Goal: Information Seeking & Learning: Learn about a topic

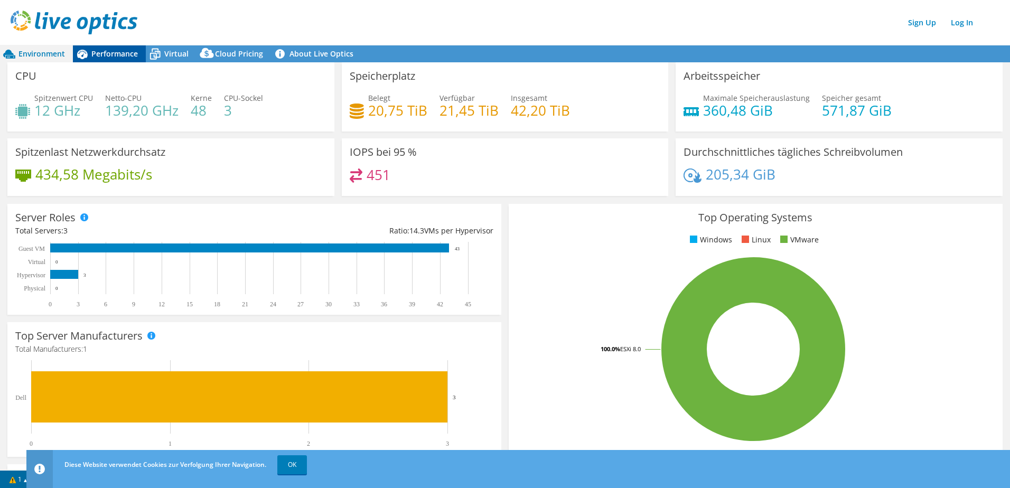
click at [109, 50] on span "Performance" at bounding box center [114, 54] width 47 height 10
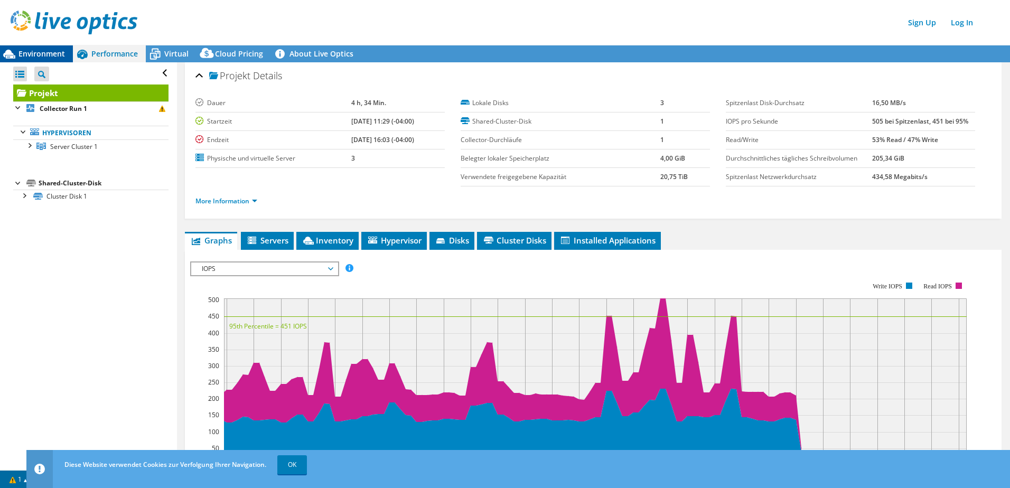
click at [30, 52] on span "Environment" at bounding box center [41, 54] width 47 height 10
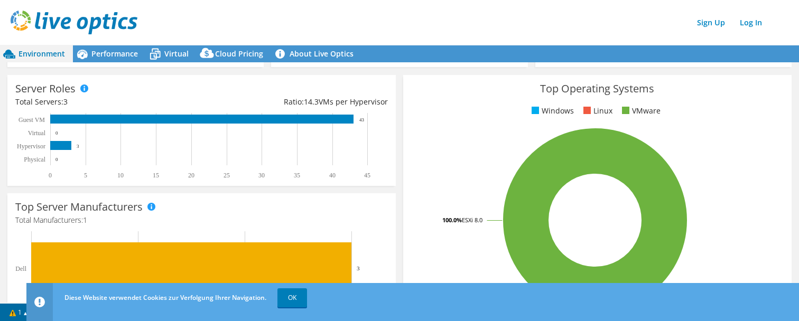
scroll to position [159, 0]
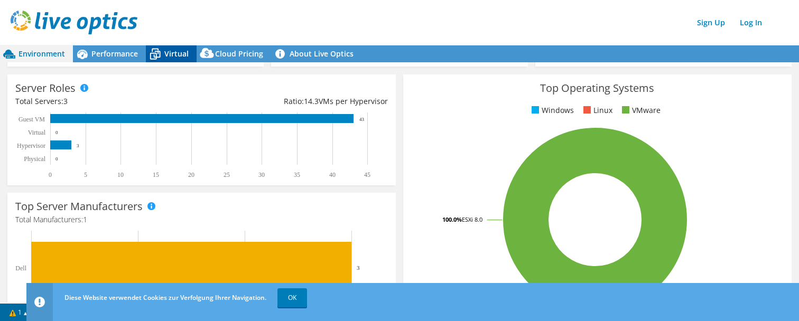
click at [165, 55] on span "Virtual" at bounding box center [176, 54] width 24 height 10
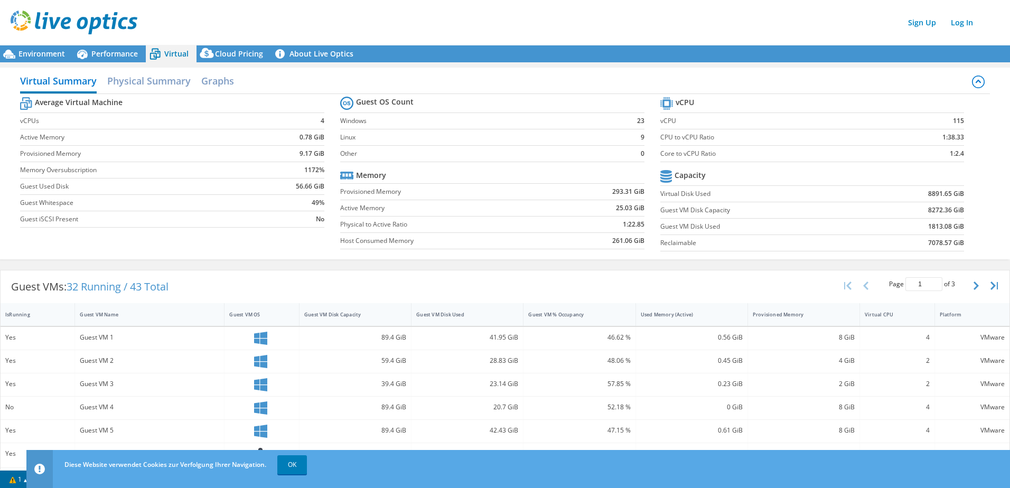
scroll to position [153, 0]
click at [103, 52] on span "Performance" at bounding box center [114, 54] width 47 height 10
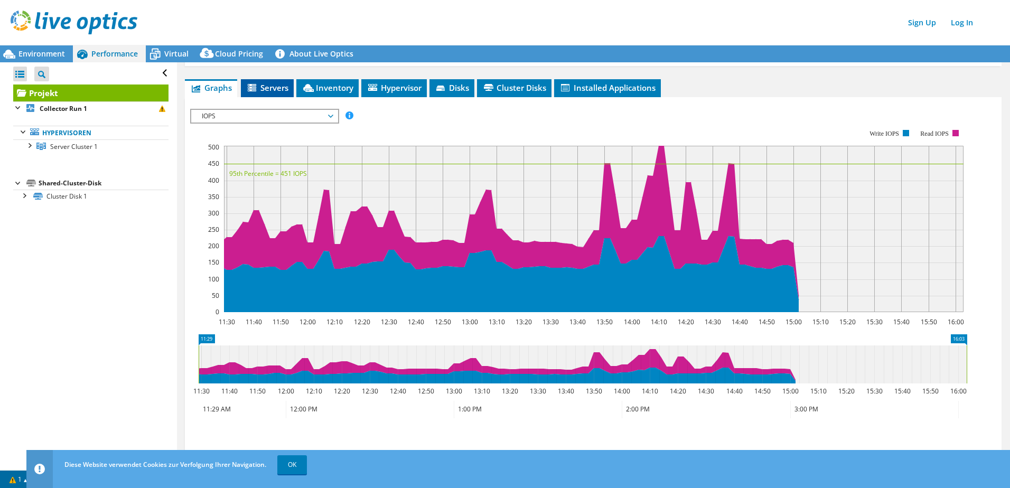
click at [268, 90] on span "Servers" at bounding box center [267, 87] width 42 height 11
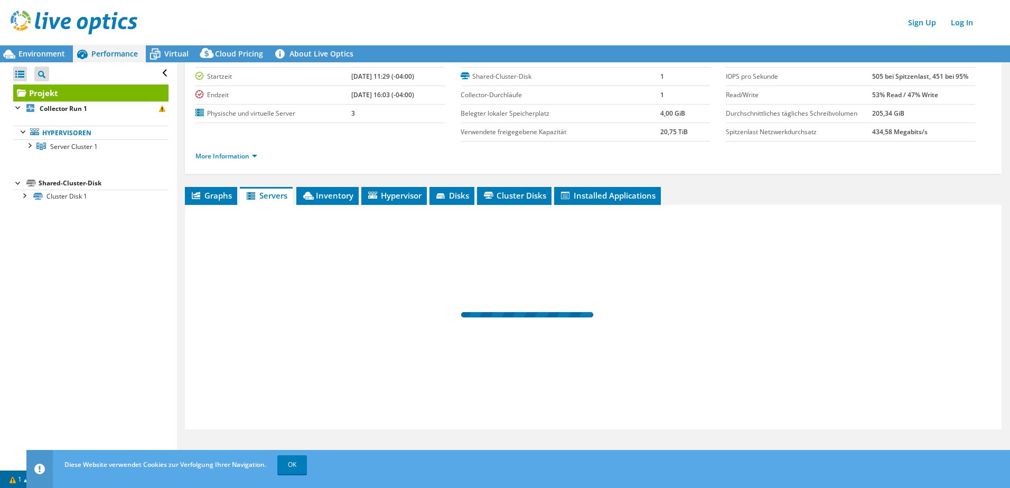
scroll to position [45, 0]
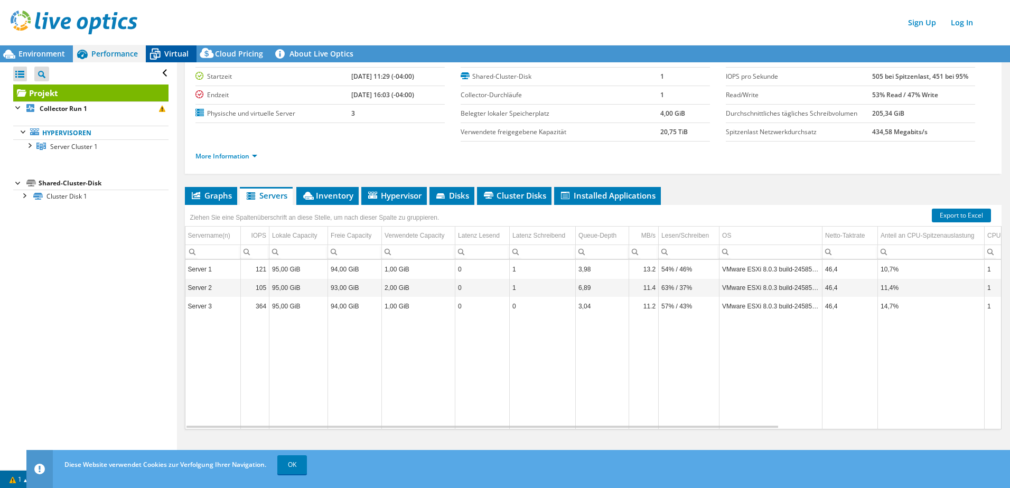
click at [167, 51] on span "Virtual" at bounding box center [176, 54] width 24 height 10
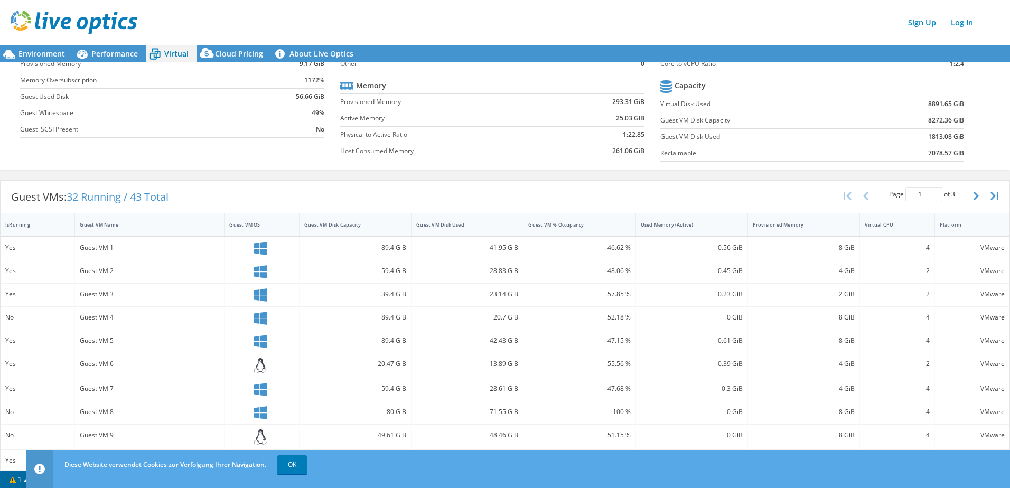
scroll to position [0, 0]
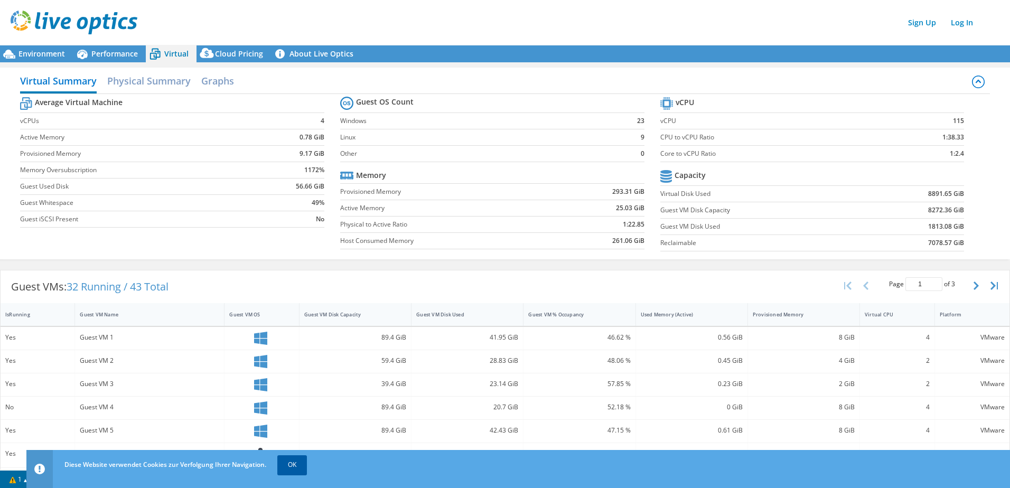
click at [300, 469] on link "OK" at bounding box center [292, 465] width 30 height 19
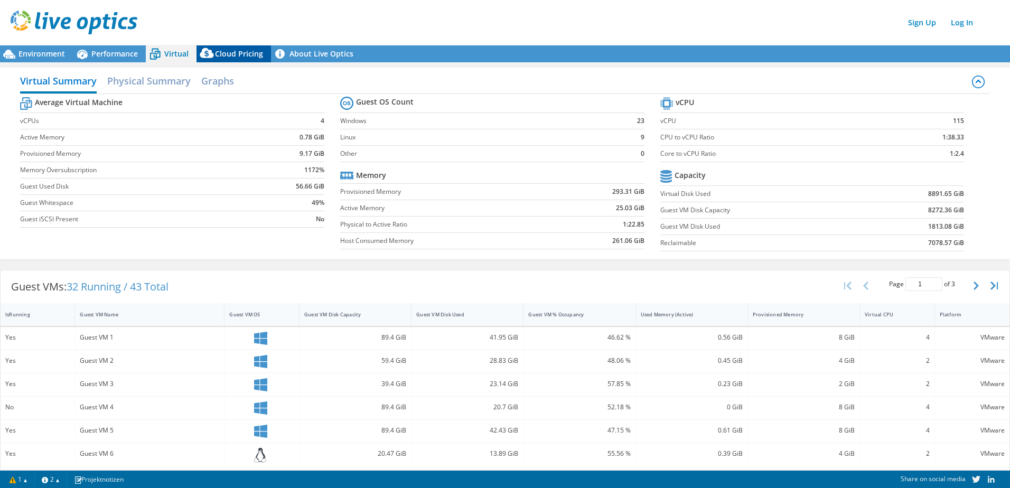
click at [225, 55] on span "Cloud Pricing" at bounding box center [239, 54] width 48 height 10
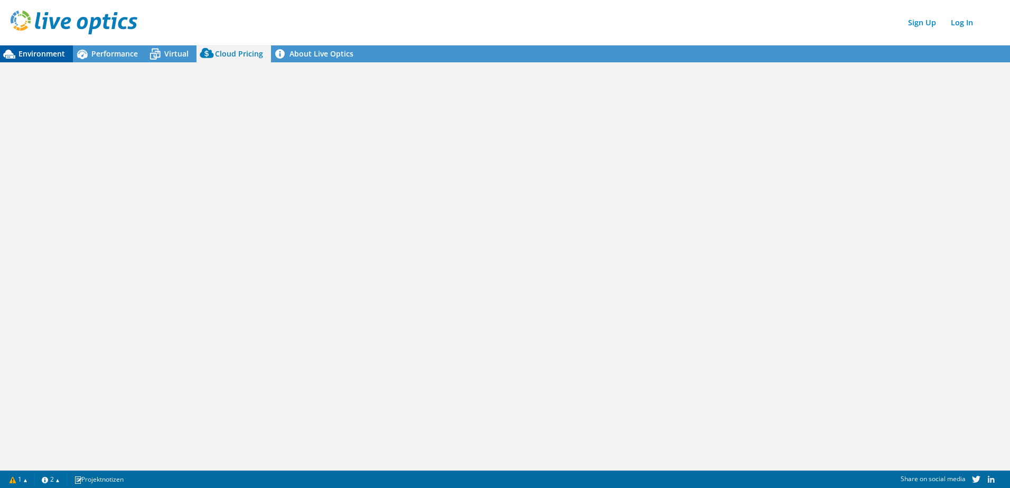
click at [33, 56] on span "Environment" at bounding box center [41, 54] width 47 height 10
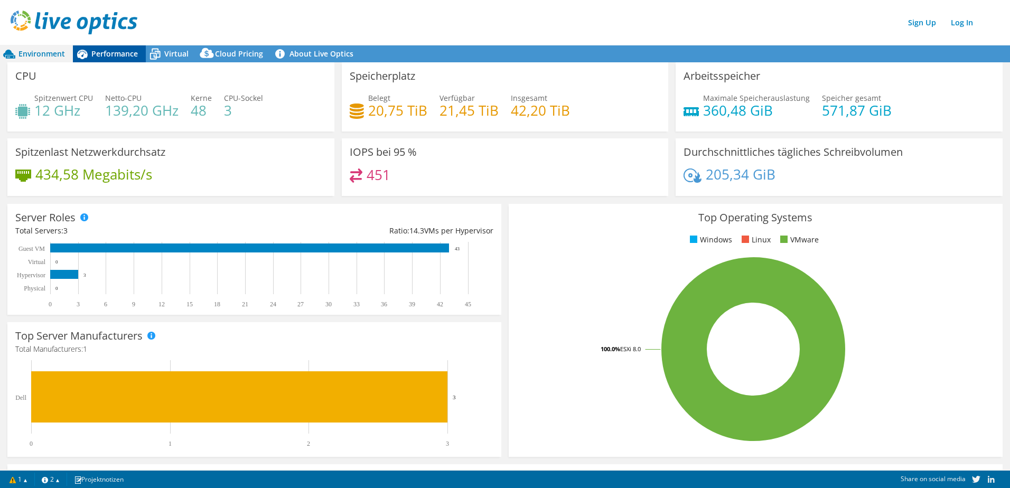
click at [118, 55] on span "Performance" at bounding box center [114, 54] width 47 height 10
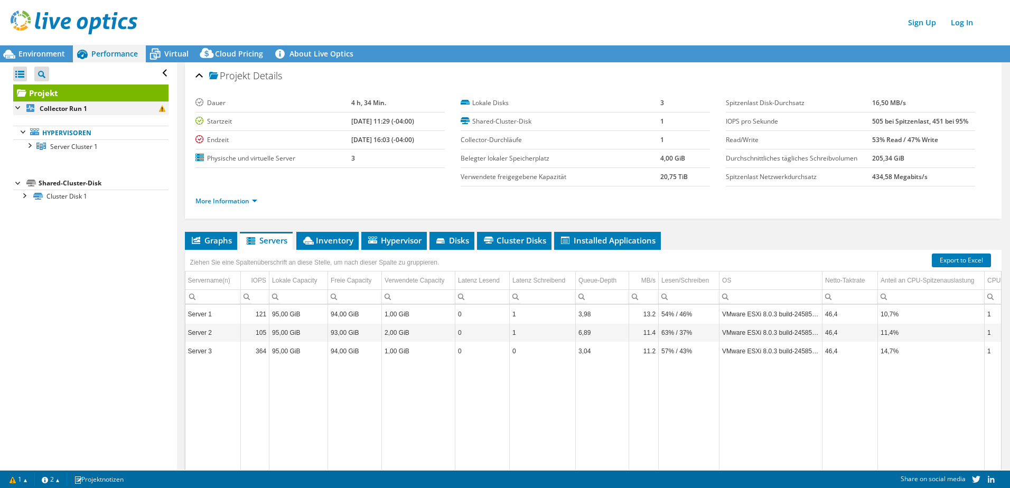
click at [16, 107] on div at bounding box center [18, 106] width 11 height 11
click at [159, 109] on span at bounding box center [162, 109] width 6 height 6
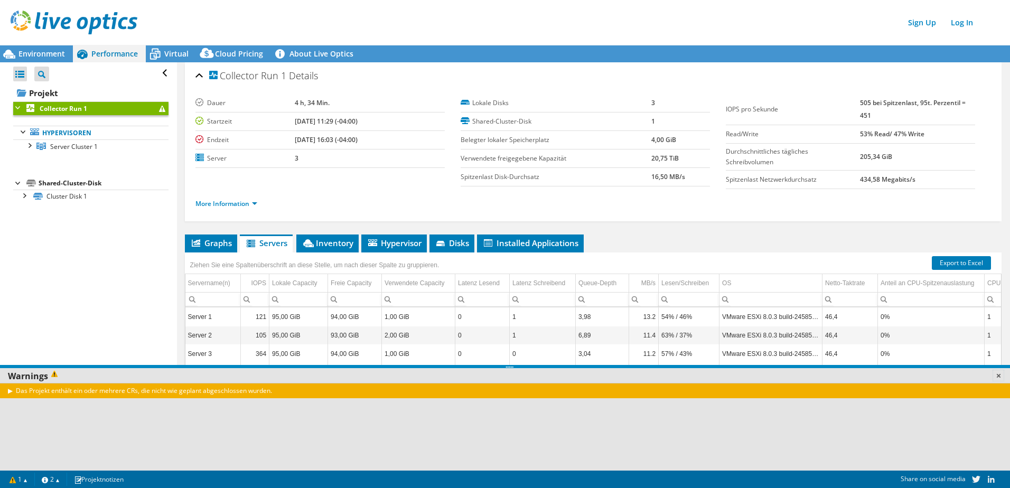
click at [1000, 375] on link at bounding box center [999, 375] width 11 height 11
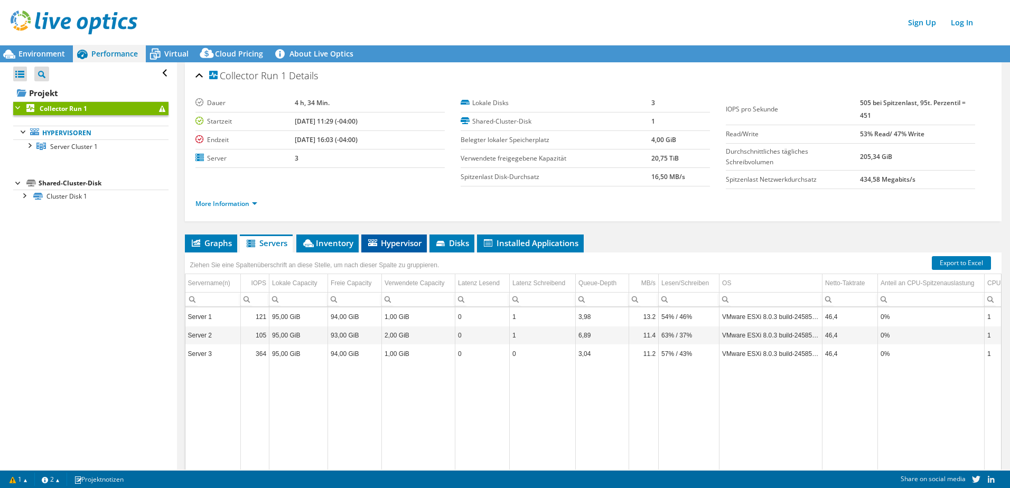
click at [389, 245] on span "Hypervisor" at bounding box center [394, 243] width 55 height 11
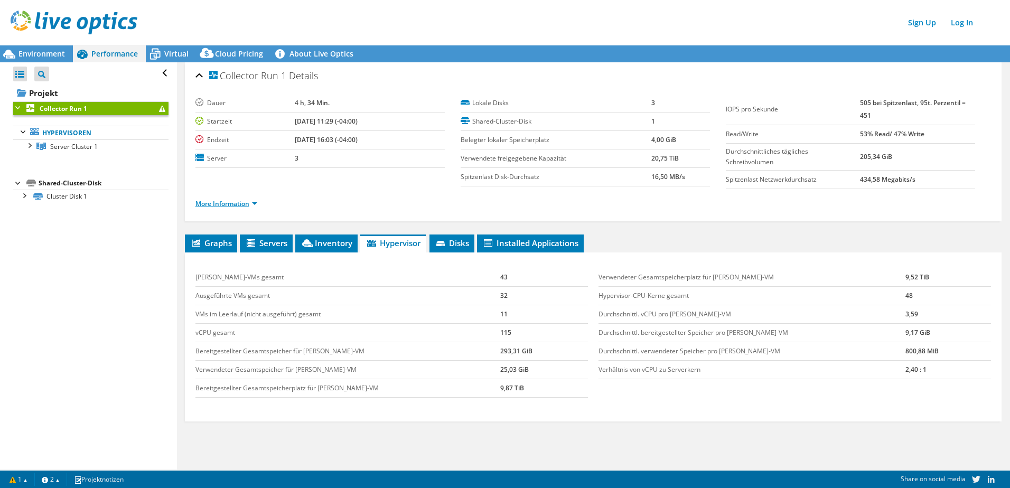
click at [250, 205] on link "More Information" at bounding box center [227, 203] width 62 height 9
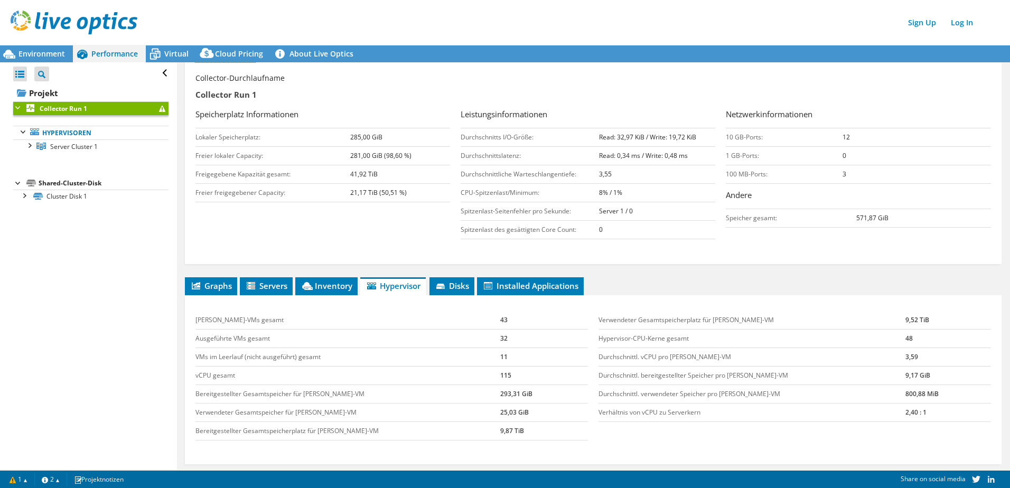
scroll to position [159, 0]
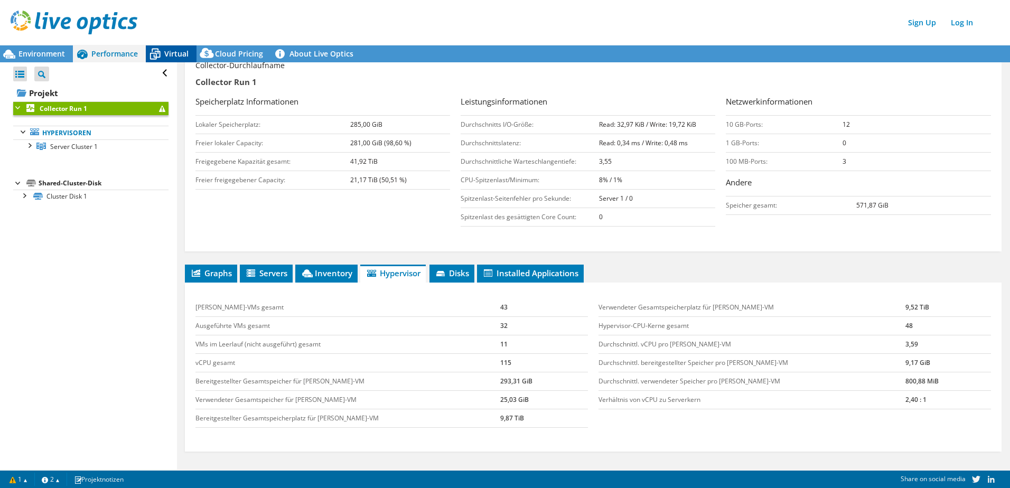
click at [173, 55] on span "Virtual" at bounding box center [176, 54] width 24 height 10
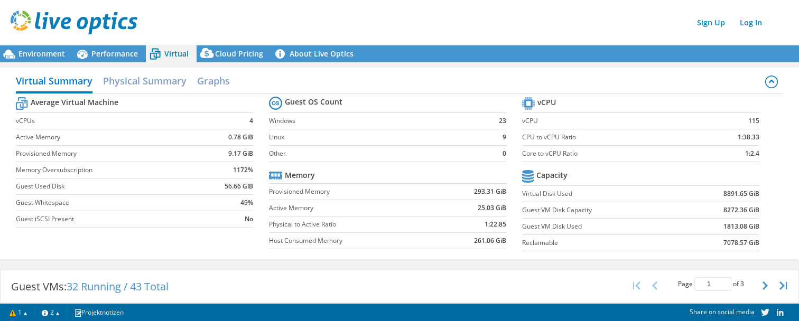
scroll to position [53, 0]
